Goal: Check status

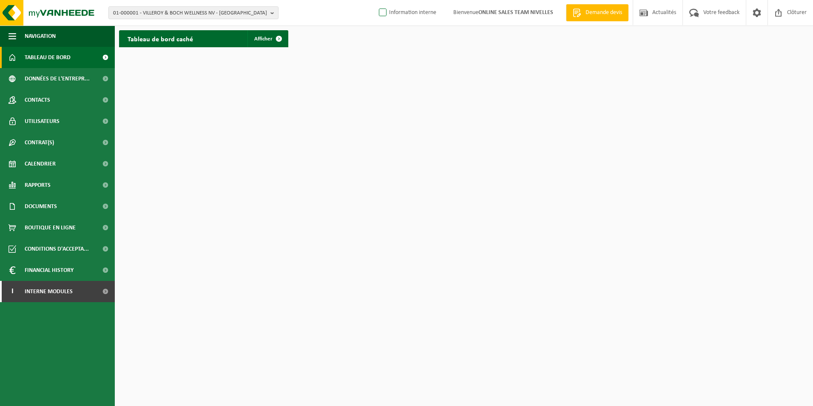
click at [377, 14] on label "Information interne" at bounding box center [406, 12] width 59 height 13
click at [375, 0] on input "Information interne" at bounding box center [375, 0] width 0 height 0
checkbox input "true"
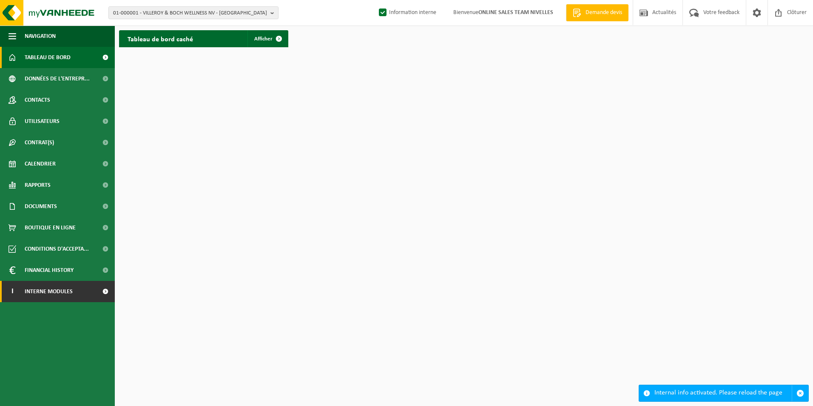
click at [80, 295] on link "I Interne modules" at bounding box center [57, 291] width 115 height 21
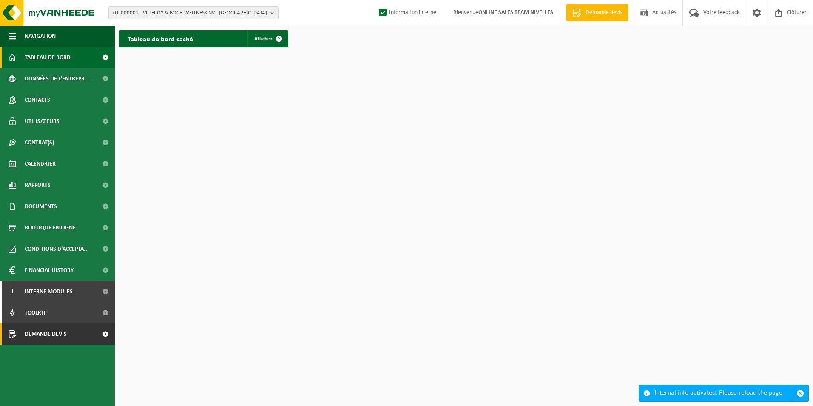
click at [49, 329] on span "Demande devis" at bounding box center [46, 333] width 42 height 21
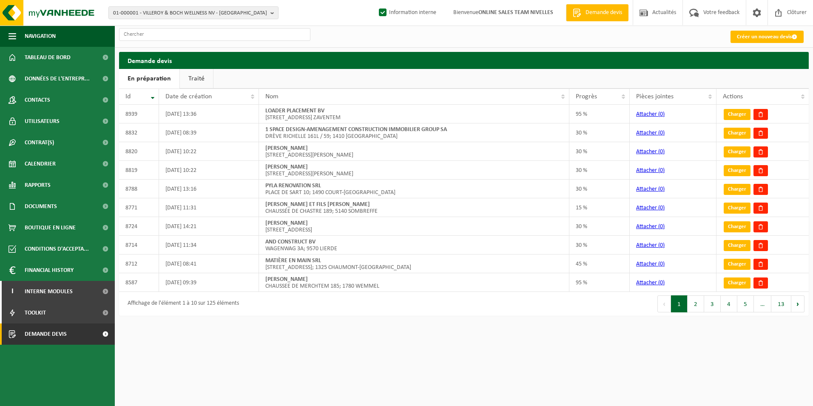
click at [193, 74] on link "Traité" at bounding box center [196, 79] width 33 height 20
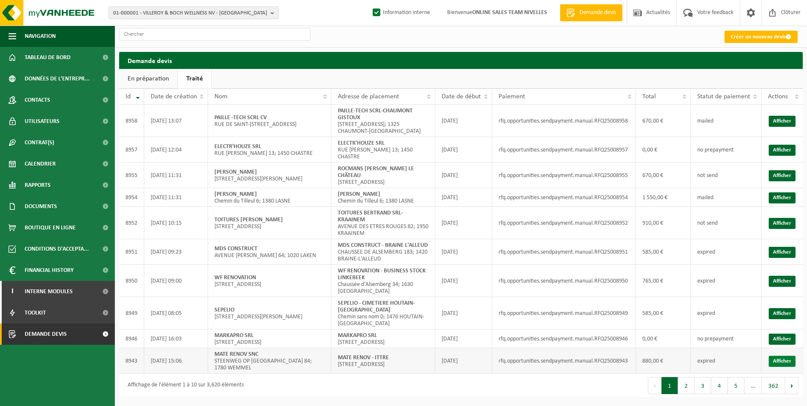
click at [782, 364] on link "Afficher" at bounding box center [781, 360] width 27 height 11
click at [782, 310] on link "Afficher" at bounding box center [781, 313] width 27 height 11
click at [780, 283] on link "Afficher" at bounding box center [781, 281] width 27 height 11
click at [786, 248] on link "Afficher" at bounding box center [781, 252] width 27 height 11
click at [771, 225] on link "Afficher" at bounding box center [781, 223] width 27 height 11
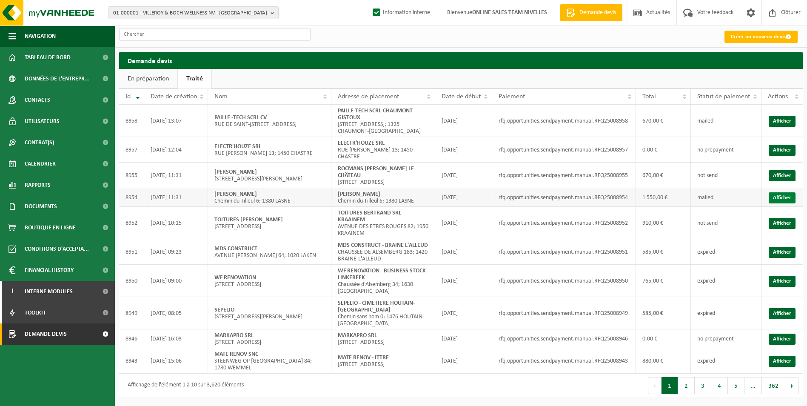
click at [780, 195] on link "Afficher" at bounding box center [781, 197] width 27 height 11
click at [776, 173] on link "Afficher" at bounding box center [781, 175] width 27 height 11
click at [784, 119] on link "Afficher" at bounding box center [781, 121] width 27 height 11
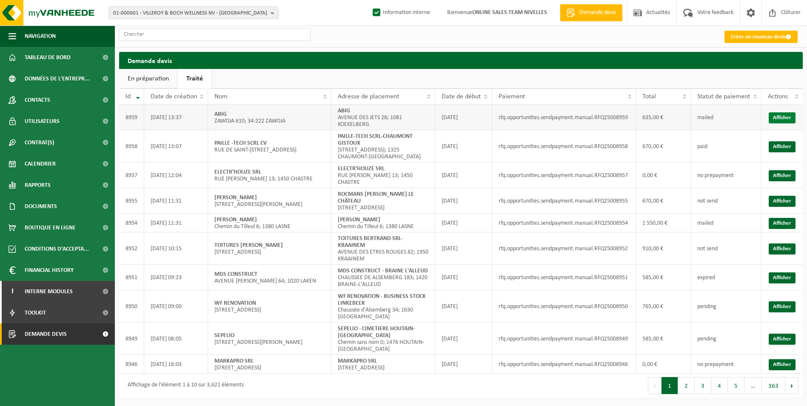
click at [784, 114] on link "Afficher" at bounding box center [781, 117] width 27 height 11
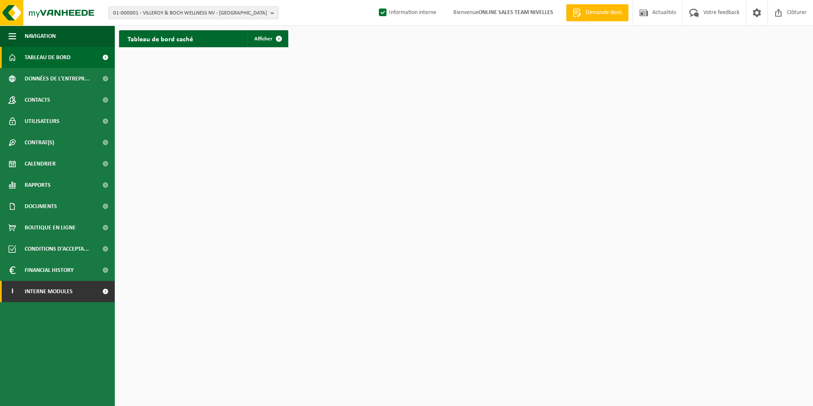
click at [71, 287] on span "Interne modules" at bounding box center [49, 291] width 48 height 21
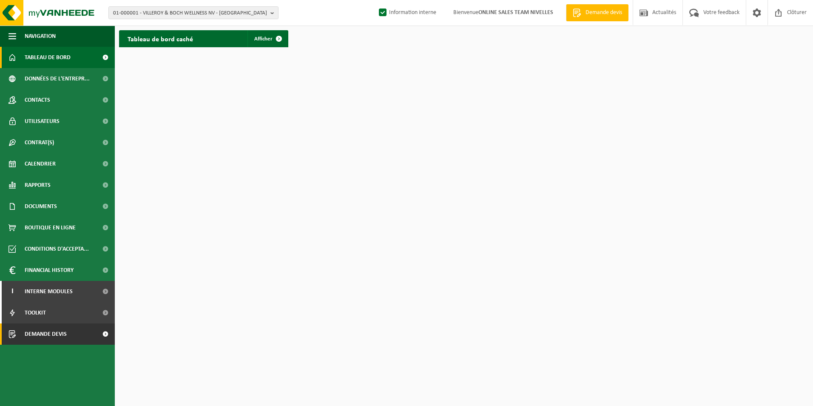
click at [58, 334] on span "Demande devis" at bounding box center [46, 333] width 42 height 21
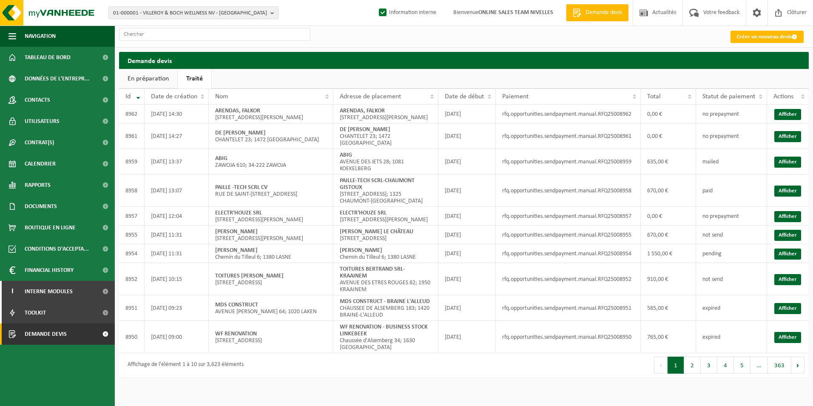
click at [193, 79] on link "Traité" at bounding box center [195, 79] width 34 height 20
